Goal: Information Seeking & Learning: Learn about a topic

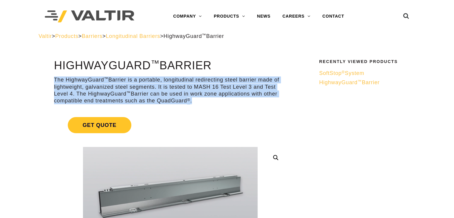
drag, startPoint x: 200, startPoint y: 104, endPoint x: 47, endPoint y: 76, distance: 156.2
copy p "The HighwayGuard ™ Barrier is a portable, longitudinal redirecting steel barrie…"
click at [274, 114] on link "Get Quote" at bounding box center [170, 125] width 232 height 30
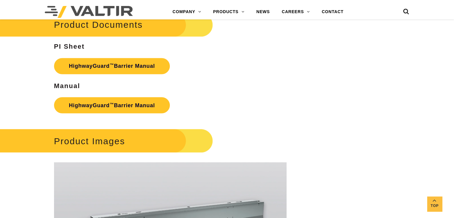
scroll to position [1039, 0]
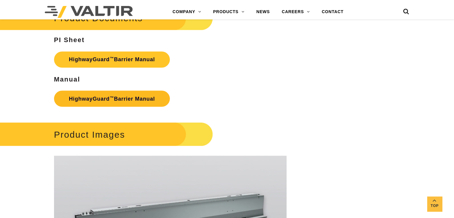
click at [149, 90] on link "HighwayGuard ™ Barrier Manual" at bounding box center [112, 98] width 116 height 16
click at [405, 8] on icon at bounding box center [406, 12] width 6 height 9
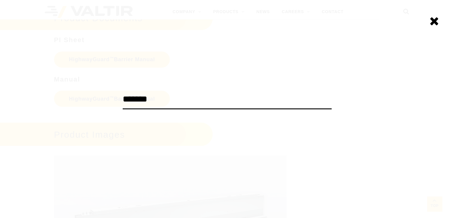
type input "*******"
click input "******" at bounding box center [0, 0] width 0 height 0
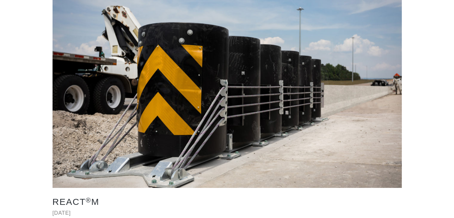
scroll to position [100, 0]
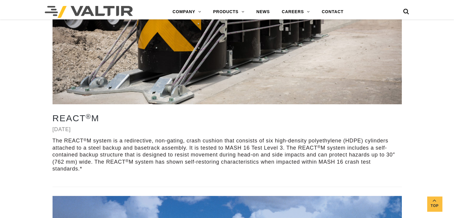
scroll to position [175, 0]
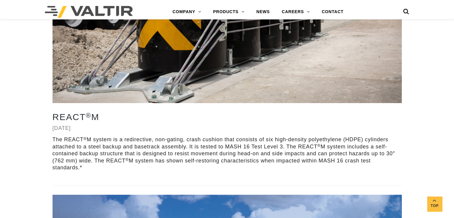
click at [88, 167] on p "The REACT ® M system is a redirective, non-gating, crash cushion that consists …" at bounding box center [227, 153] width 349 height 35
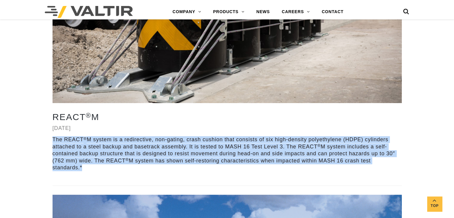
drag, startPoint x: 80, startPoint y: 167, endPoint x: 41, endPoint y: 141, distance: 47.3
copy p "The REACT ® M system is a redirective, non-gating, crash cushion that consists …"
